Goal: Task Accomplishment & Management: Manage account settings

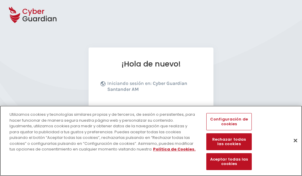
scroll to position [73, 0]
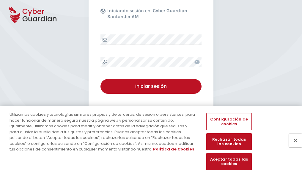
click at [292, 147] on button "Cerrar" at bounding box center [295, 140] width 13 height 13
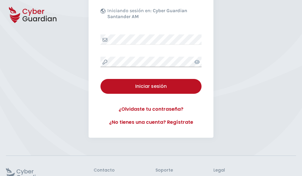
scroll to position [116, 0]
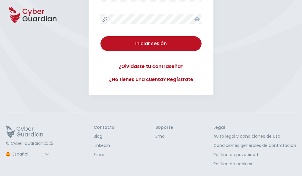
click at [100, 36] on button "Iniciar sesión" at bounding box center [150, 43] width 101 height 15
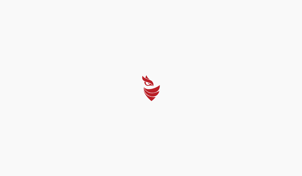
scroll to position [0, 0]
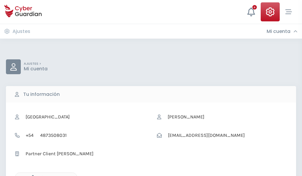
click at [31, 176] on icon "button" at bounding box center [31, 177] width 5 height 5
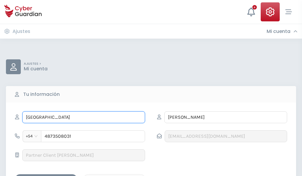
click at [83, 117] on input "ASUNCIÓN" at bounding box center [83, 117] width 123 height 12
type input "A"
type input "Alfredo"
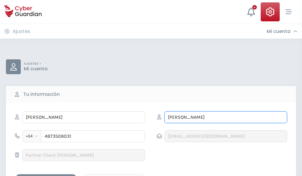
click at [226, 117] on input "BALLESTEROS" at bounding box center [225, 117] width 123 height 12
type input "B"
type input "Luna"
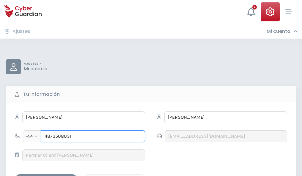
click at [93, 136] on input "4873508031" at bounding box center [93, 136] width 104 height 12
type input "4"
type input "4844968073"
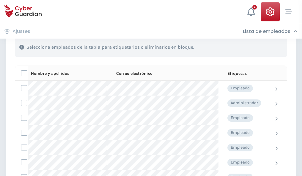
scroll to position [254, 0]
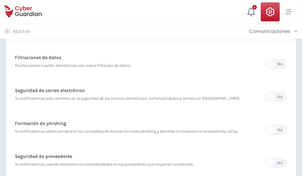
scroll to position [313, 0]
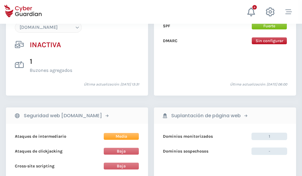
scroll to position [559, 0]
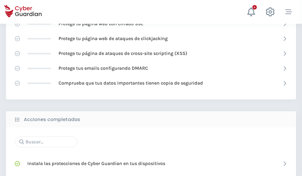
scroll to position [396, 0]
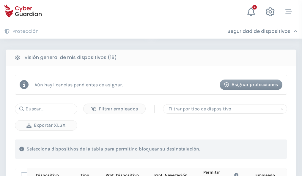
scroll to position [525, 0]
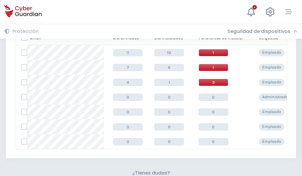
scroll to position [261, 0]
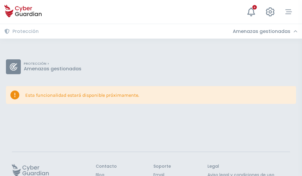
scroll to position [39, 0]
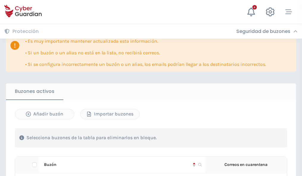
scroll to position [349, 0]
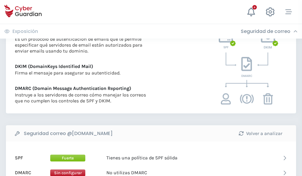
scroll to position [321, 0]
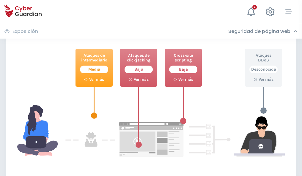
scroll to position [324, 0]
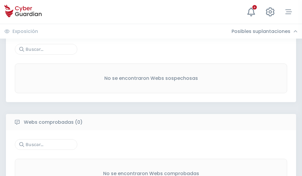
scroll to position [311, 0]
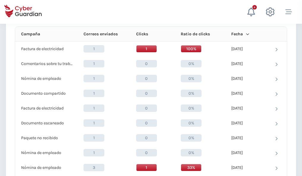
scroll to position [533, 0]
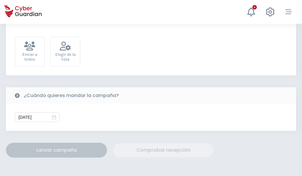
scroll to position [218, 0]
